Goal: Task Accomplishment & Management: Manage account settings

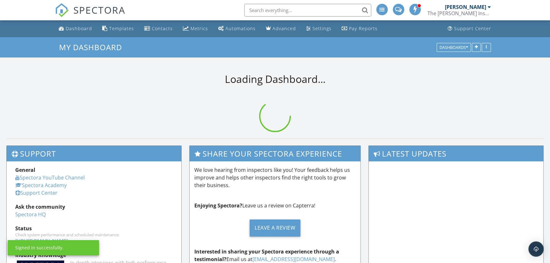
click at [258, 12] on input "text" at bounding box center [307, 10] width 127 height 13
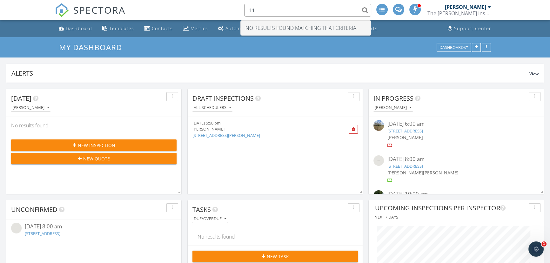
type input "1"
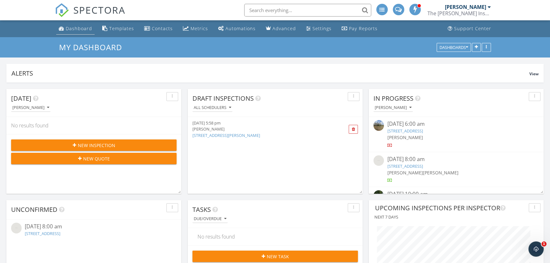
click at [82, 32] on link "Dashboard" at bounding box center [75, 29] width 38 height 12
click at [29, 11] on nav "SPECTORA Jonnie Wells The Wells Inspection Group LLC Role: Inspector Change Rol…" at bounding box center [275, 10] width 550 height 20
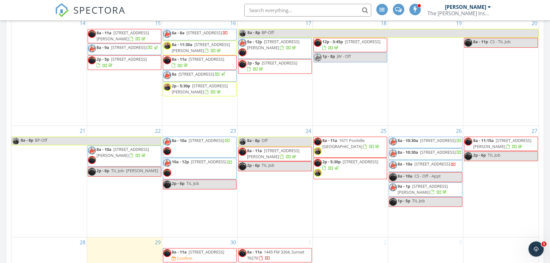
scroll to position [635, 0]
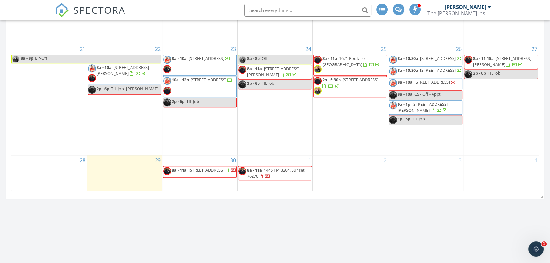
scroll to position [635, 0]
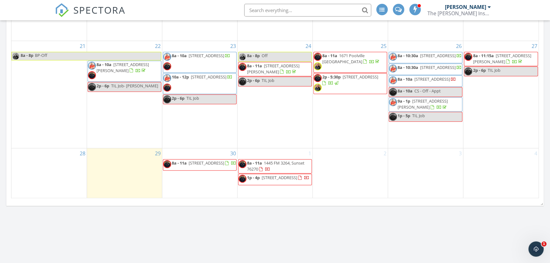
scroll to position [621, 0]
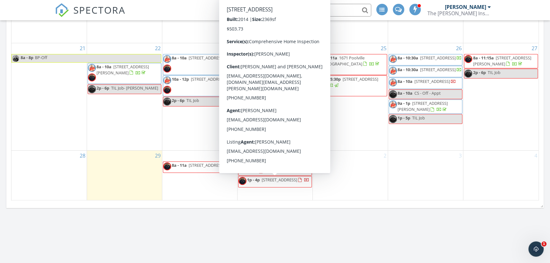
click at [293, 179] on span "1129 Mesa Crest Dr, Haslet 76052" at bounding box center [280, 180] width 36 height 6
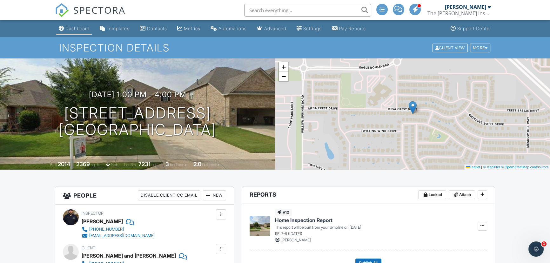
click at [83, 26] on div "Dashboard" at bounding box center [77, 28] width 24 height 5
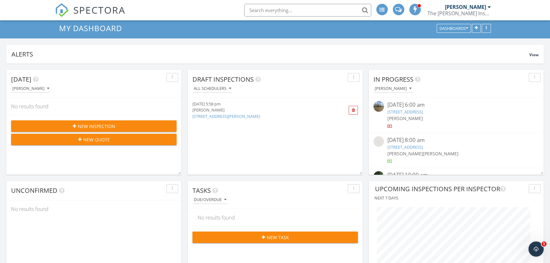
scroll to position [17, 0]
